Goal: Find specific page/section: Find specific page/section

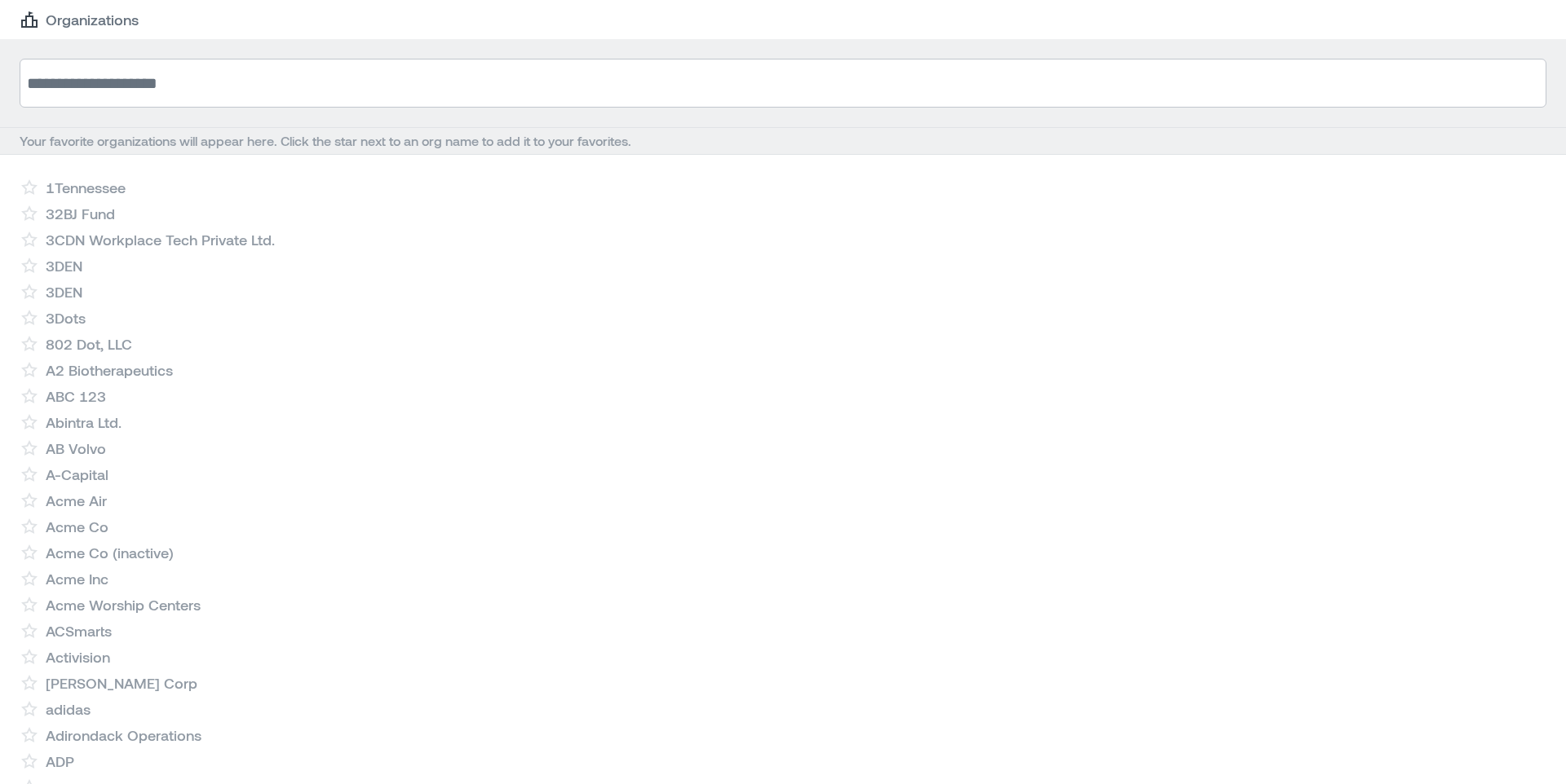
click at [313, 92] on input at bounding box center [783, 83] width 1526 height 49
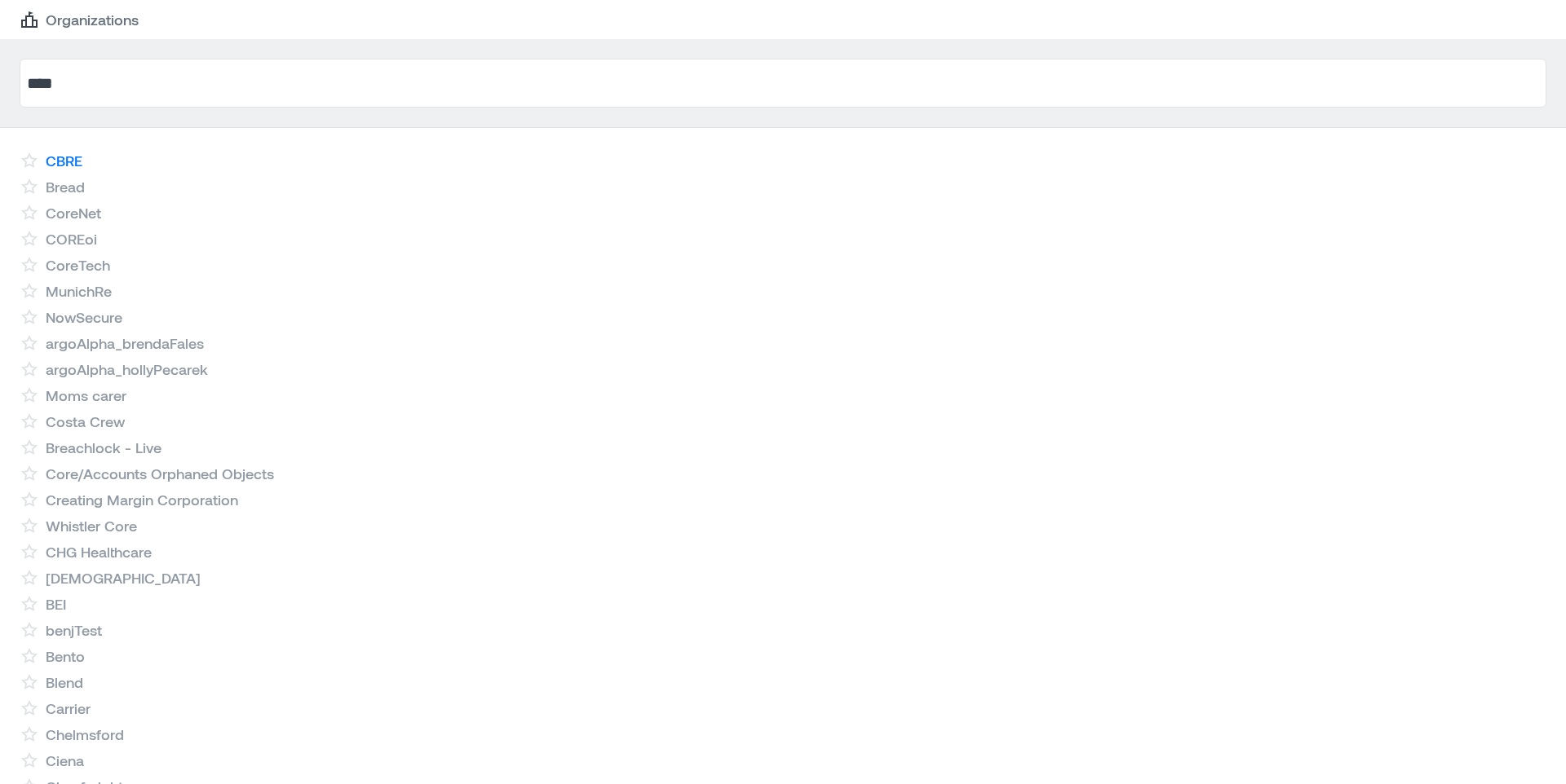
type input "****"
click at [71, 162] on link "CBRE" at bounding box center [64, 160] width 37 height 20
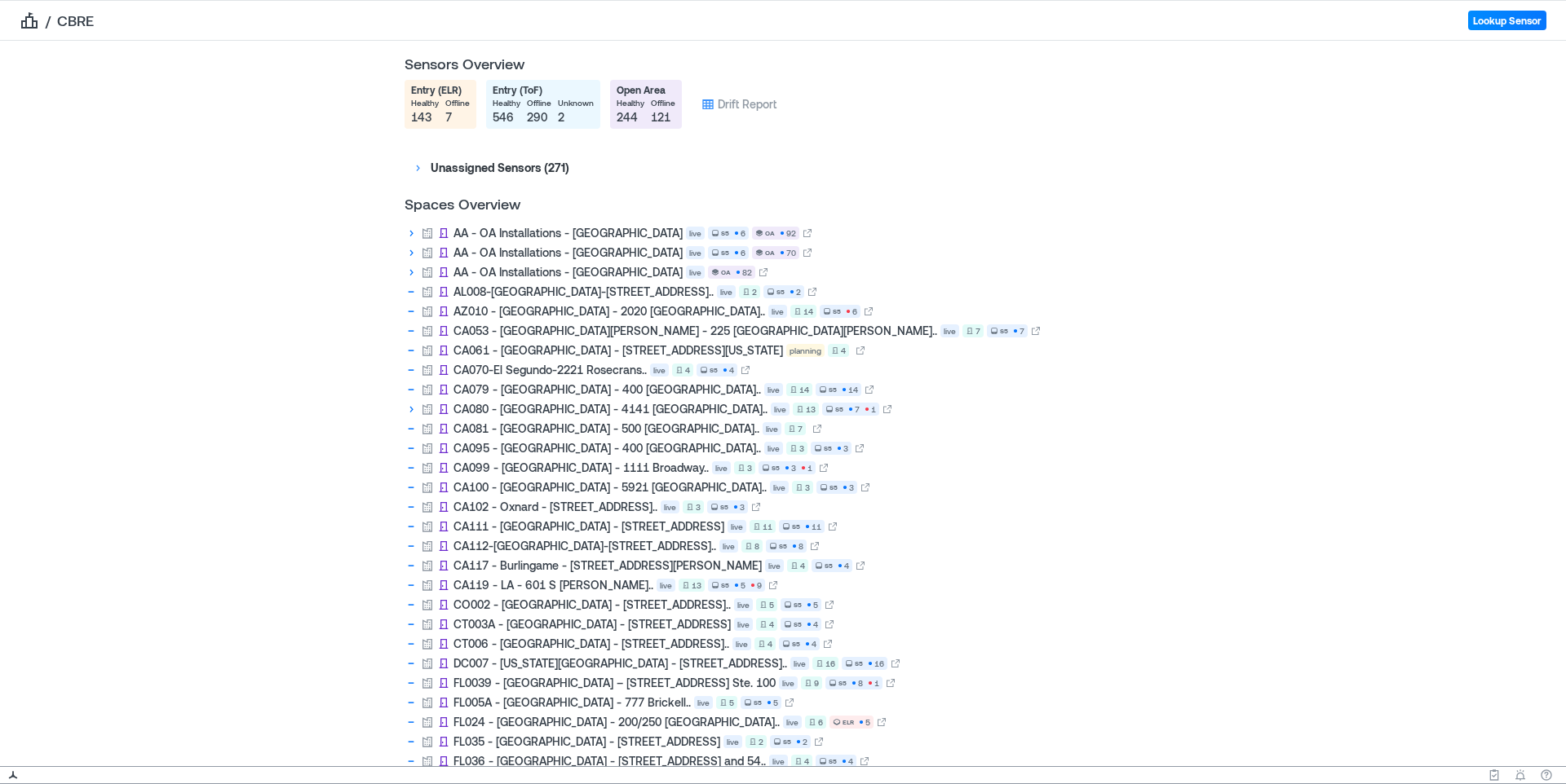
click at [347, 154] on div "Sensors Overview Entry (ELR) healthy 143 offline 7 Entry (ToF) healthy 546 offl…" at bounding box center [783, 403] width 1566 height 725
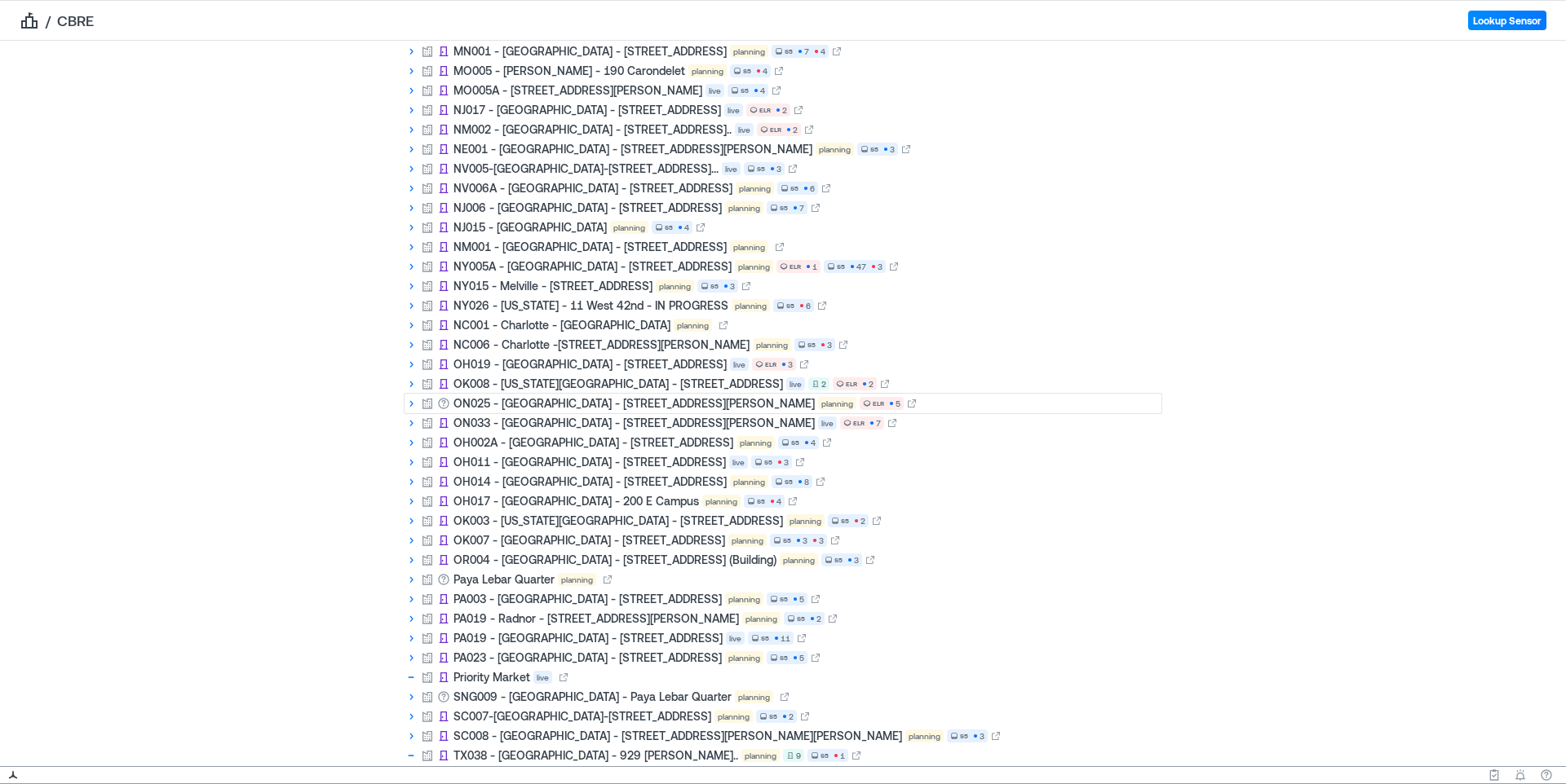
click at [414, 405] on icon at bounding box center [411, 402] width 13 height 13
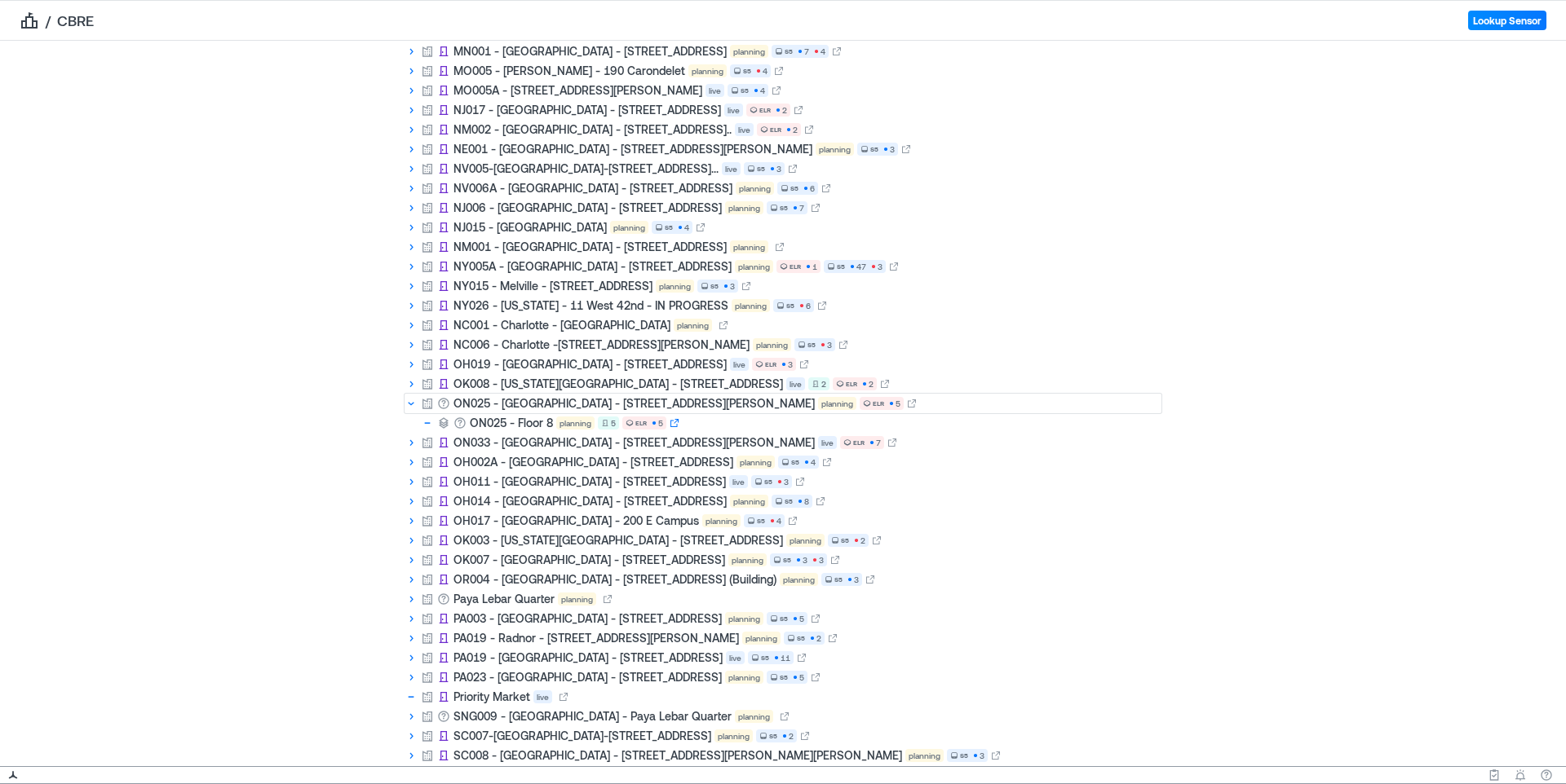
click at [679, 420] on icon at bounding box center [675, 423] width 10 height 10
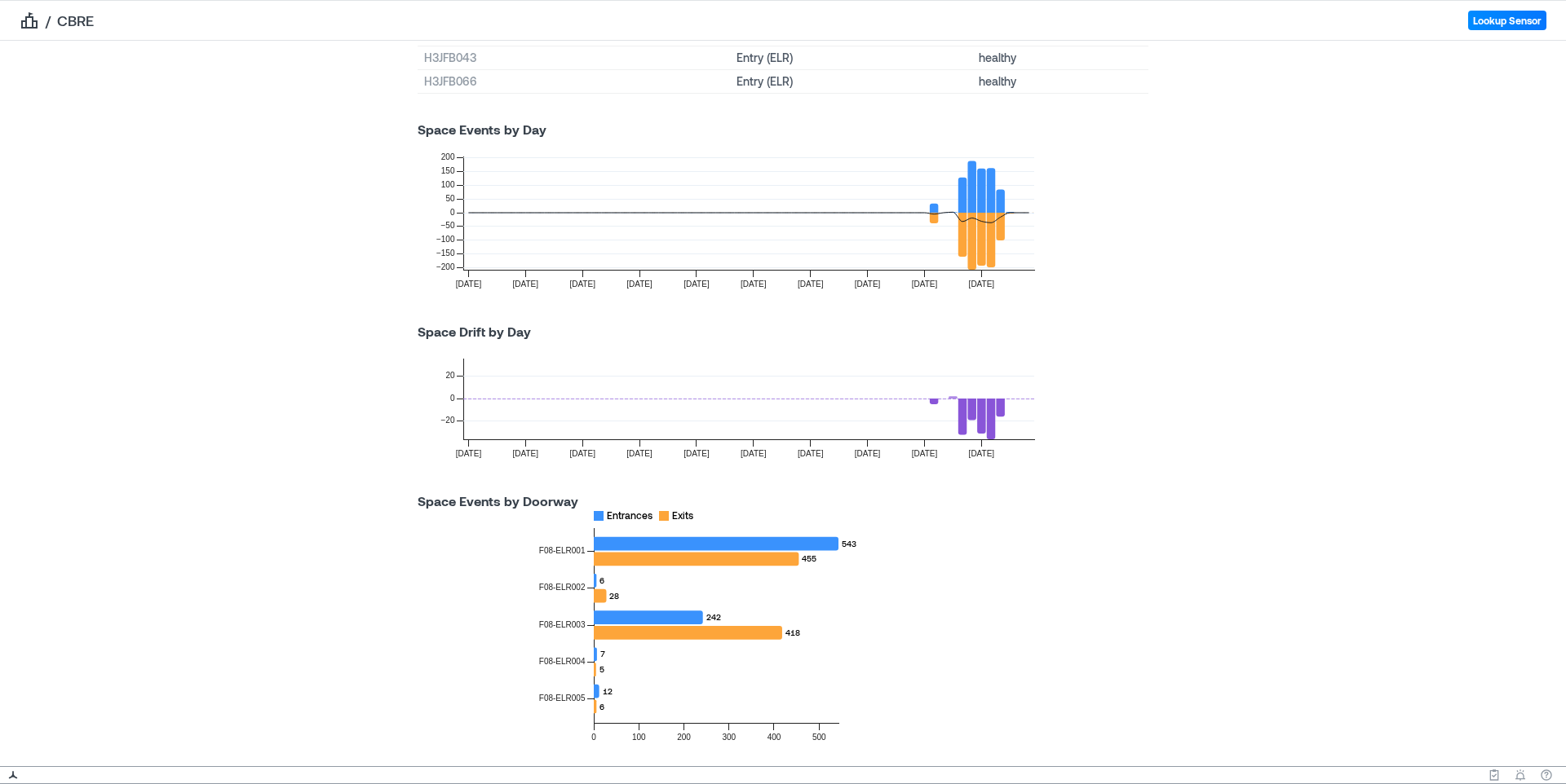
scroll to position [287, 0]
